Goal: Transaction & Acquisition: Purchase product/service

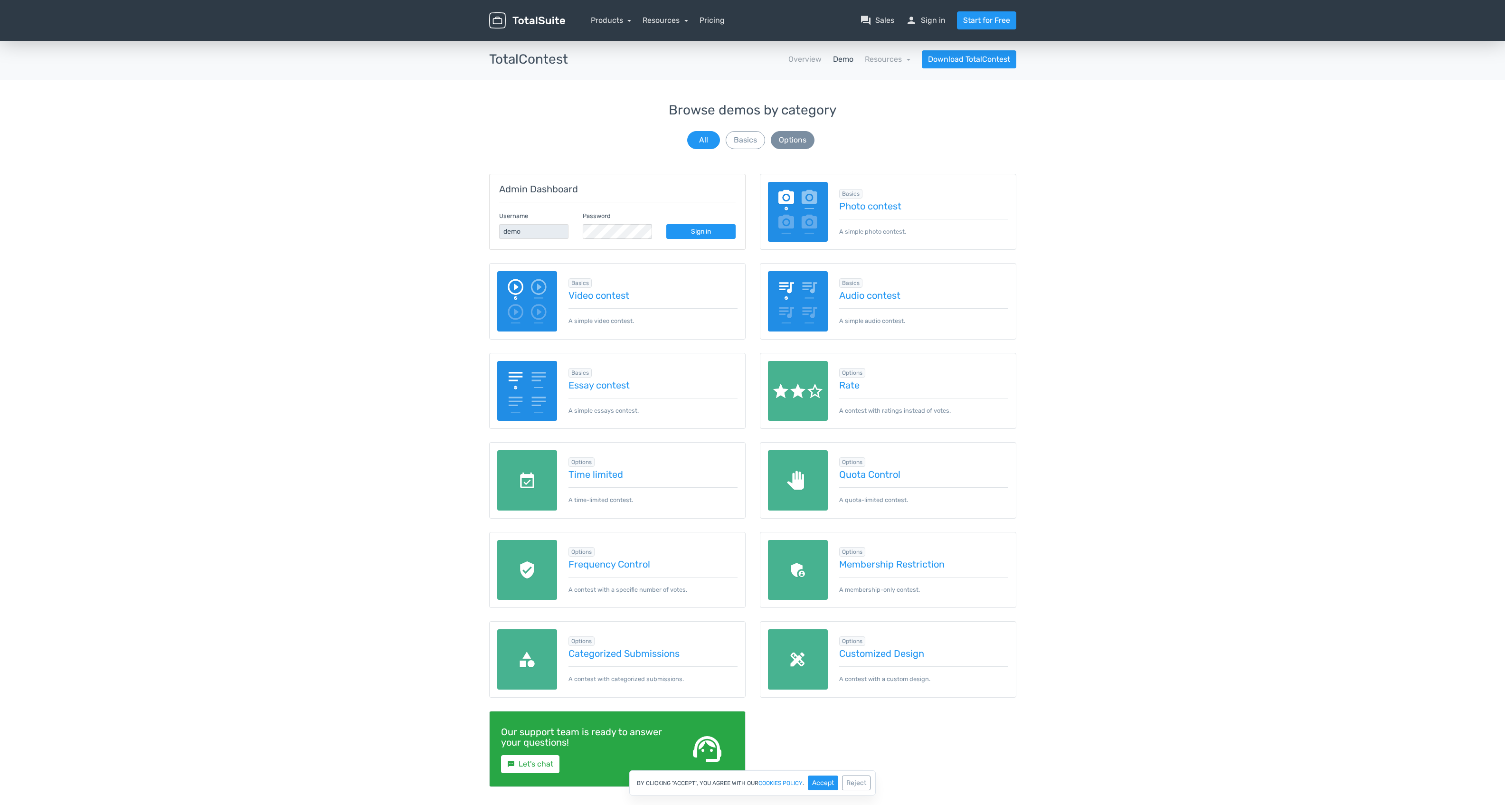
click at [790, 138] on button "Options" at bounding box center [793, 140] width 44 height 18
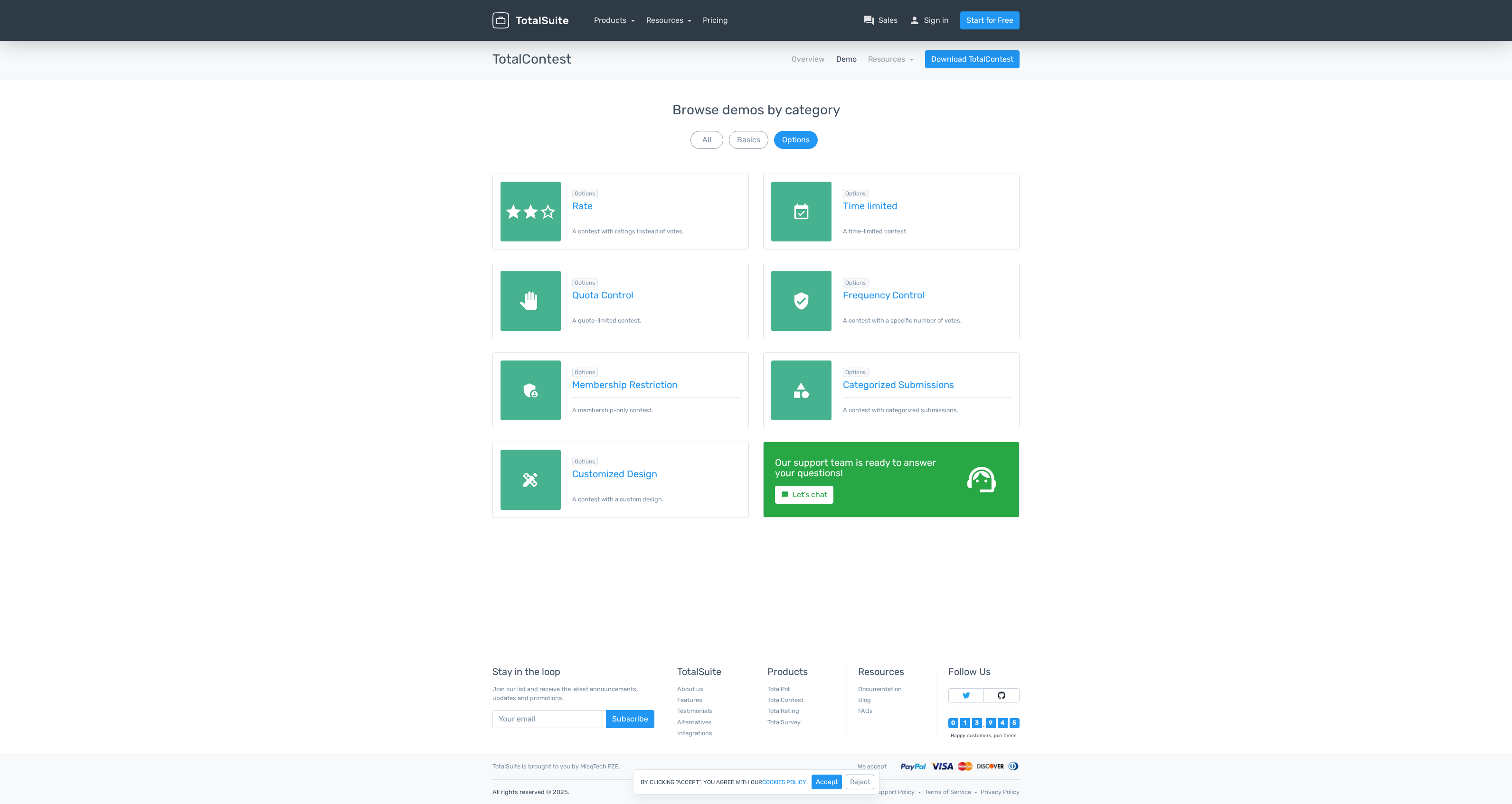
click at [264, 186] on div "Browse demos by category All Basics Options Admin Dashboard Username demo Passw…" at bounding box center [756, 323] width 1512 height 439
click at [723, 20] on link "Pricing" at bounding box center [715, 20] width 25 height 11
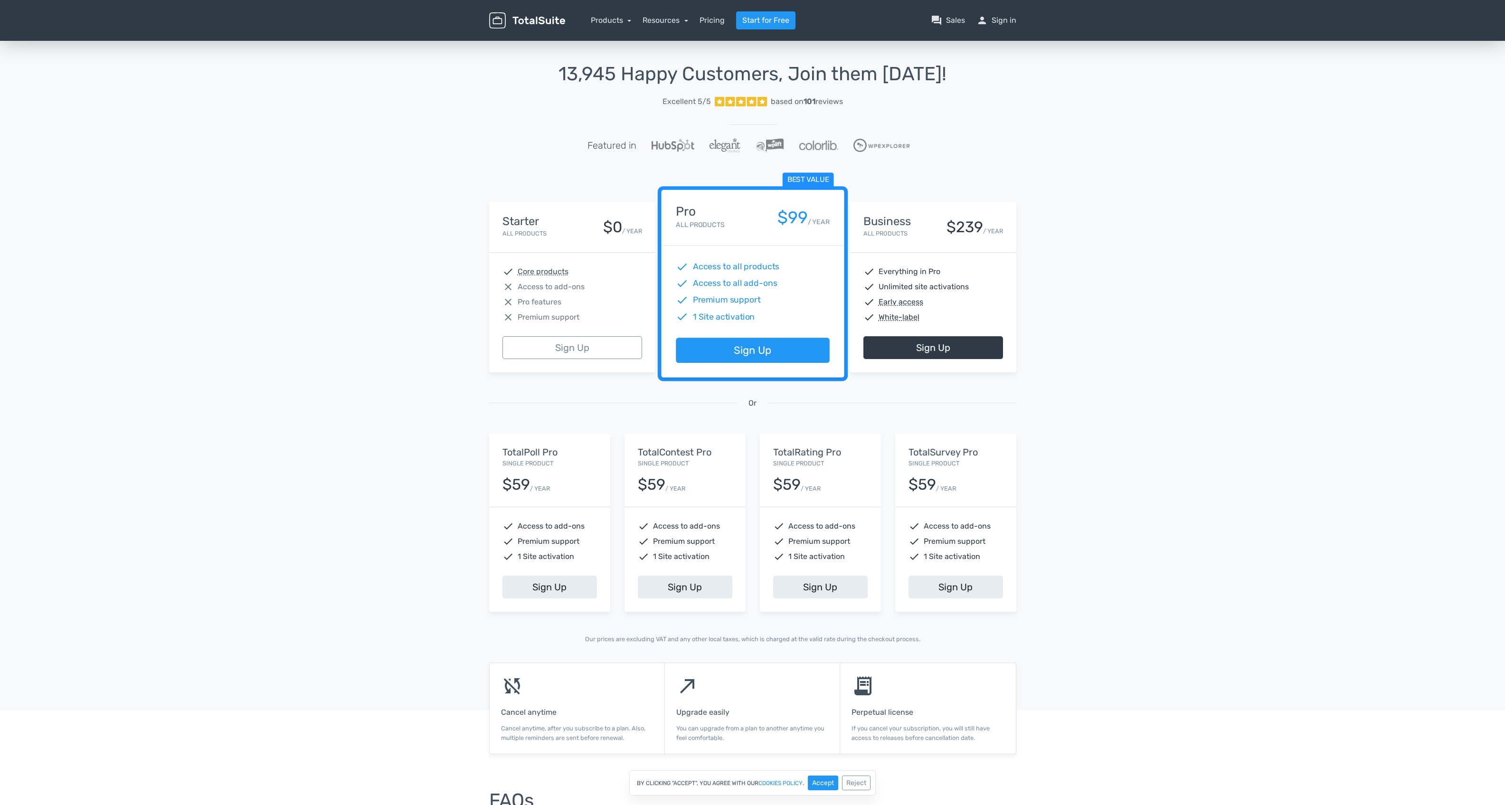
drag, startPoint x: 534, startPoint y: 1, endPoint x: 523, endPoint y: 0, distance: 11.4
click at [534, 1] on div "menu Products TotalPoll WordPress Poll and Contest Plugin TotalContest TotalRat…" at bounding box center [753, 20] width 542 height 41
click at [1236, 105] on div "13,945 Happy Customers, Join them [DATE]! Excellent 5/5 based on 101 reviews Fe…" at bounding box center [752, 351] width 1505 height 624
click at [367, 171] on div "13,945 Happy Customers, Join them [DATE]! Excellent 5/5 based on 101 reviews Fe…" at bounding box center [752, 351] width 1505 height 624
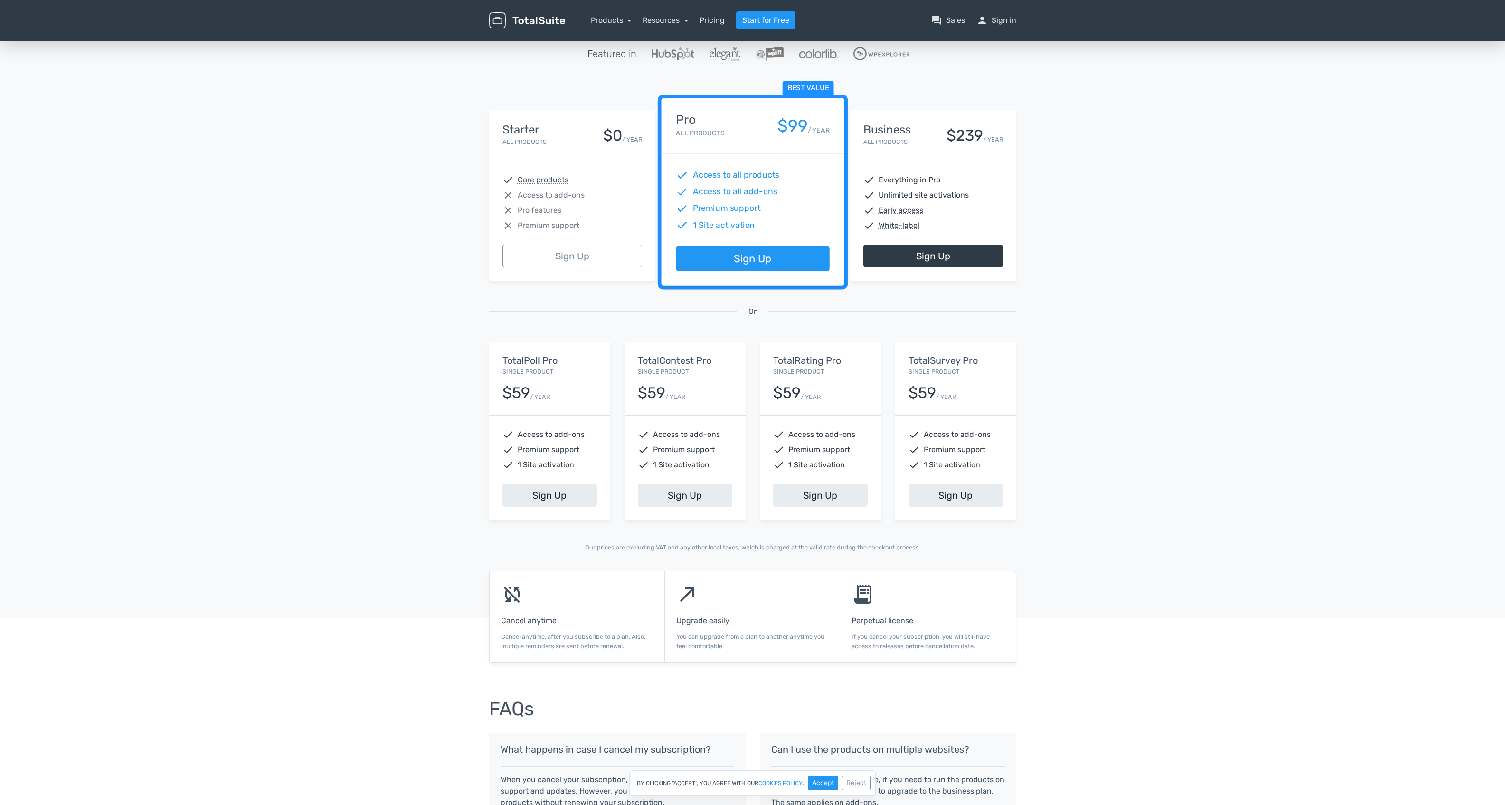
scroll to position [94, 0]
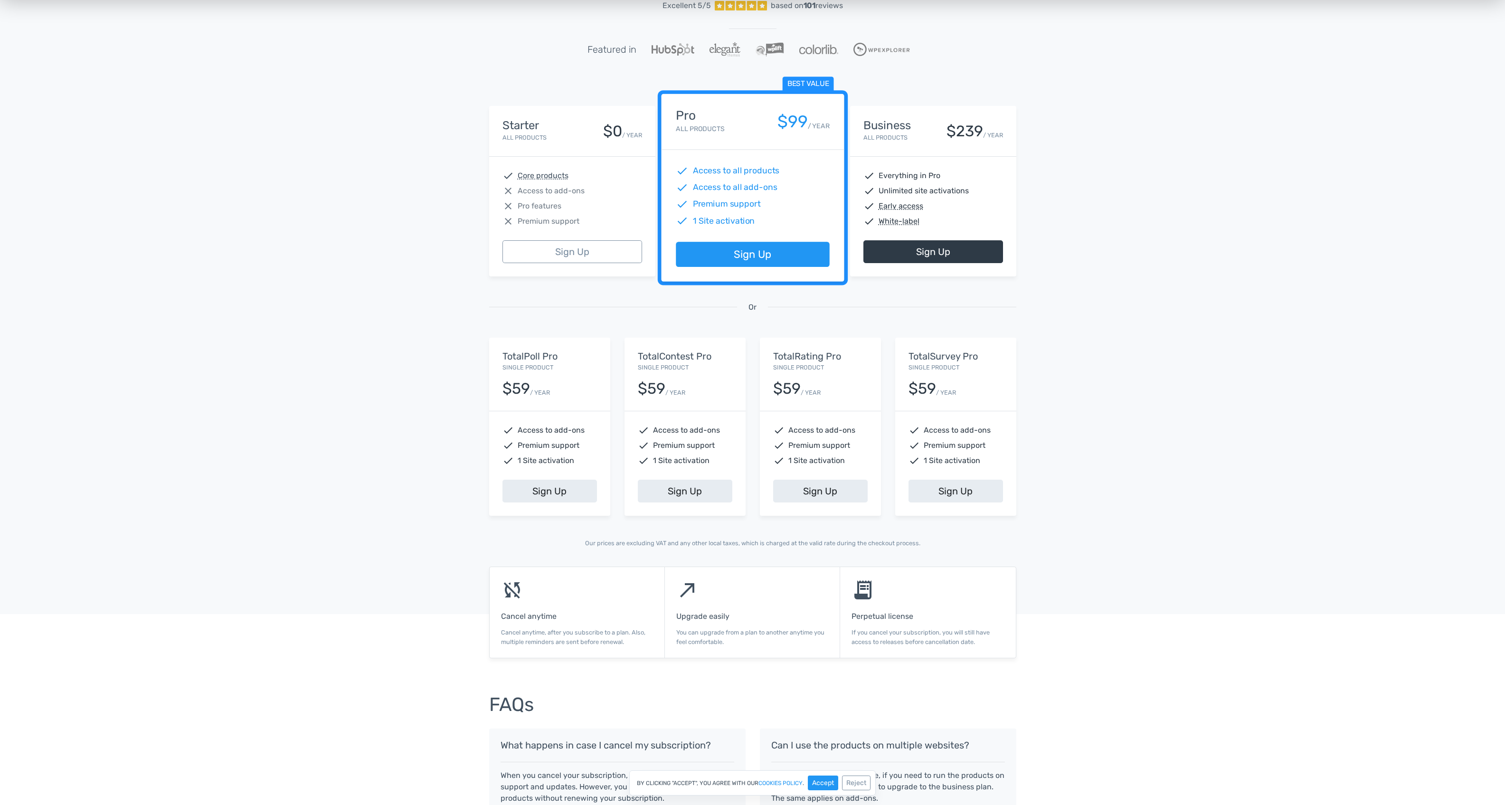
drag, startPoint x: 1206, startPoint y: 178, endPoint x: 1200, endPoint y: 174, distance: 7.3
click at [1206, 175] on div "13,945 Happy Customers, Join them [DATE]! Excellent 5/5 based on 101 reviews Fe…" at bounding box center [752, 255] width 1505 height 624
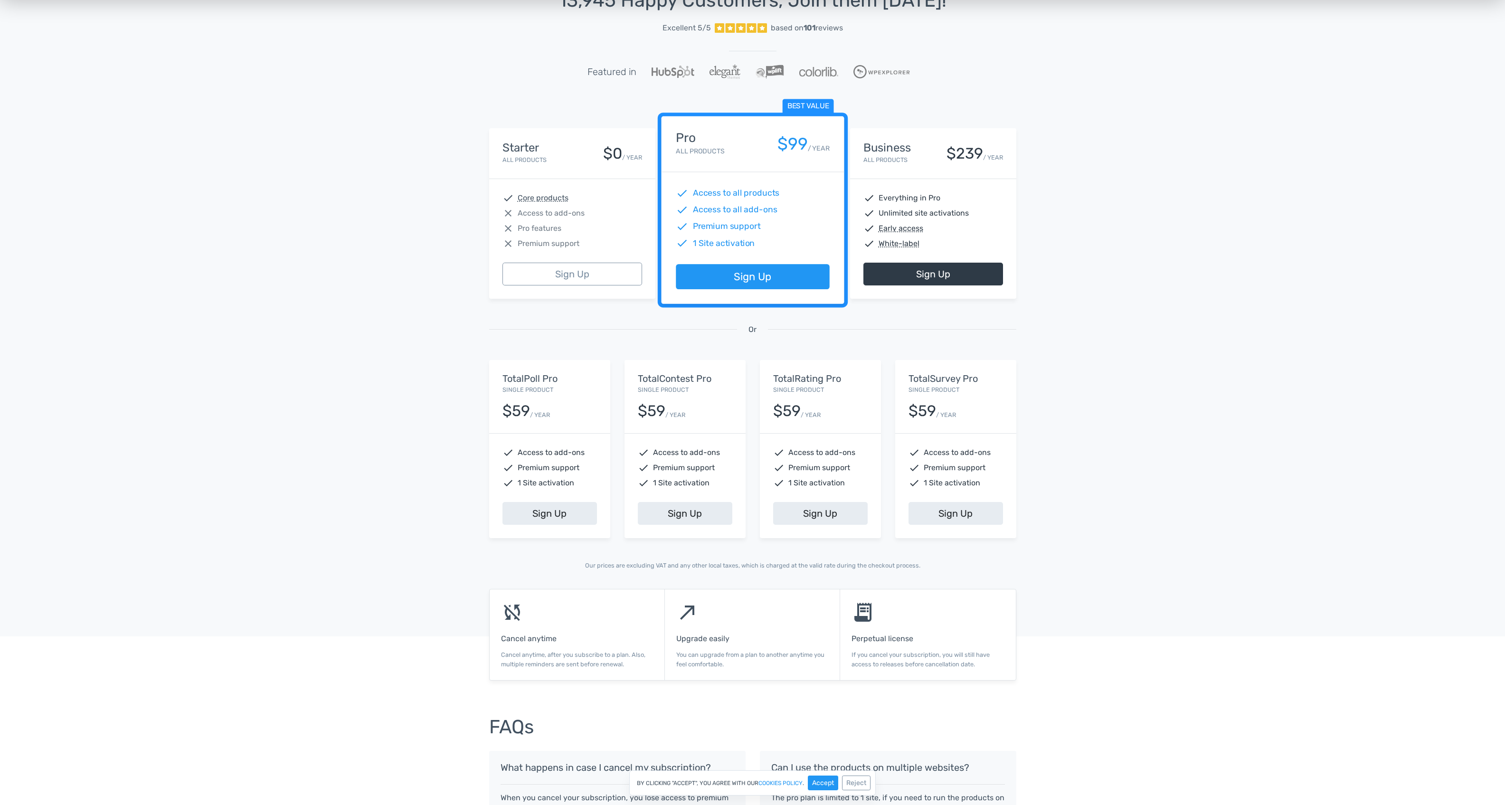
scroll to position [73, 0]
